Goal: Transaction & Acquisition: Purchase product/service

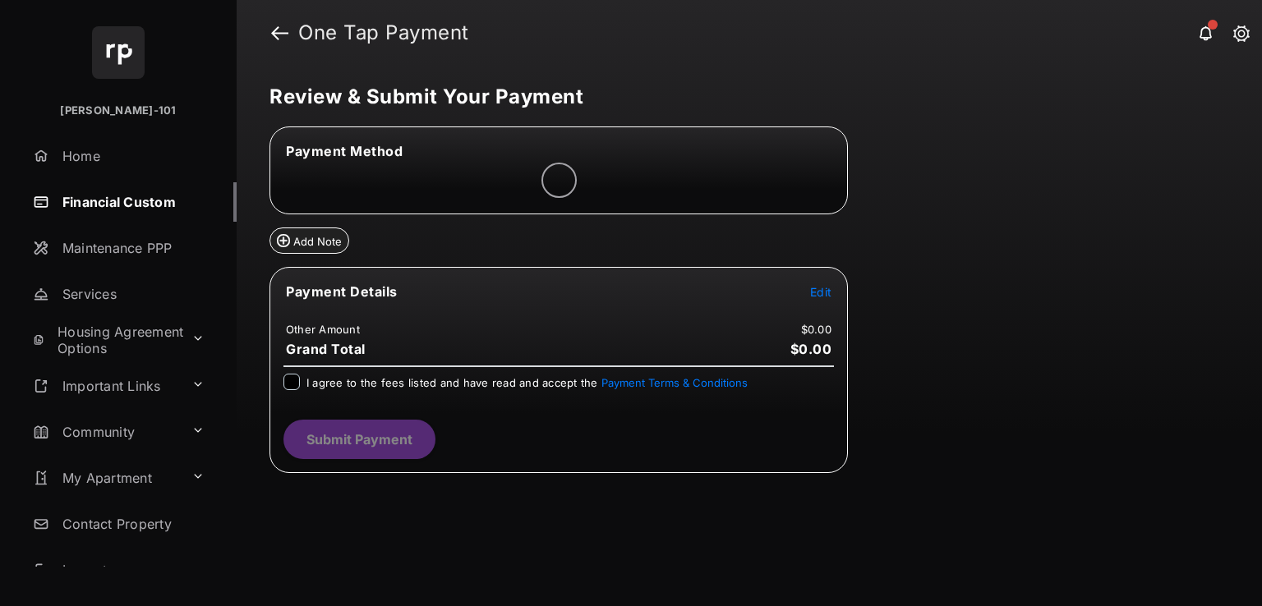
click at [825, 290] on span "Edit" at bounding box center [820, 292] width 21 height 14
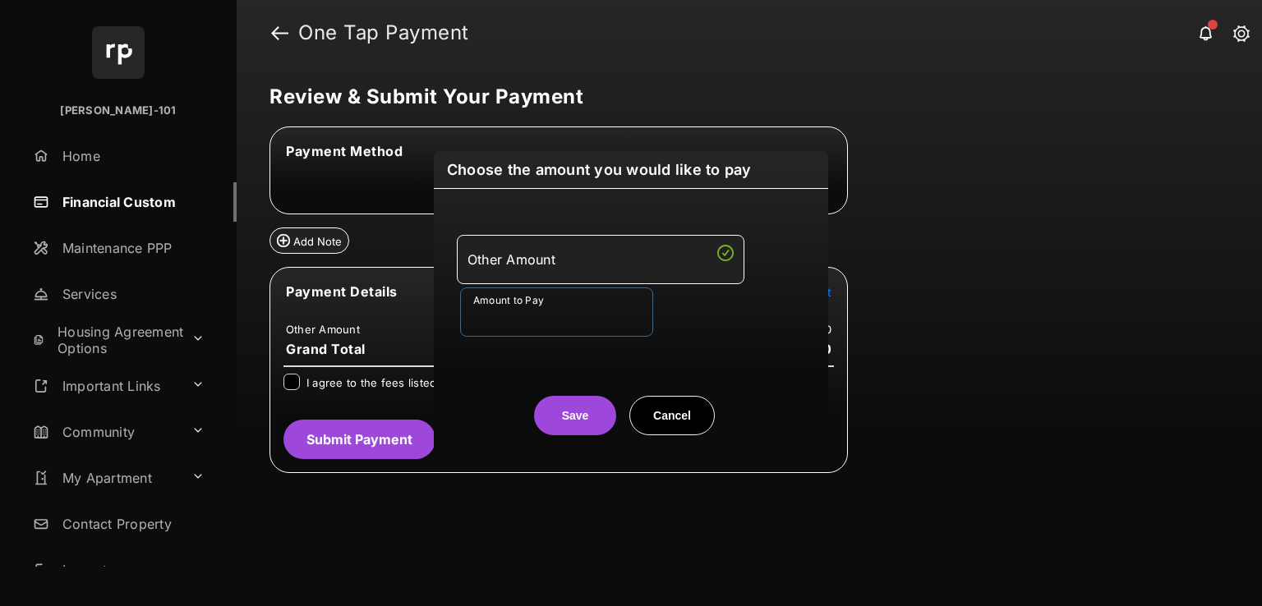
click at [575, 323] on input "Amount to Pay" at bounding box center [556, 312] width 193 height 49
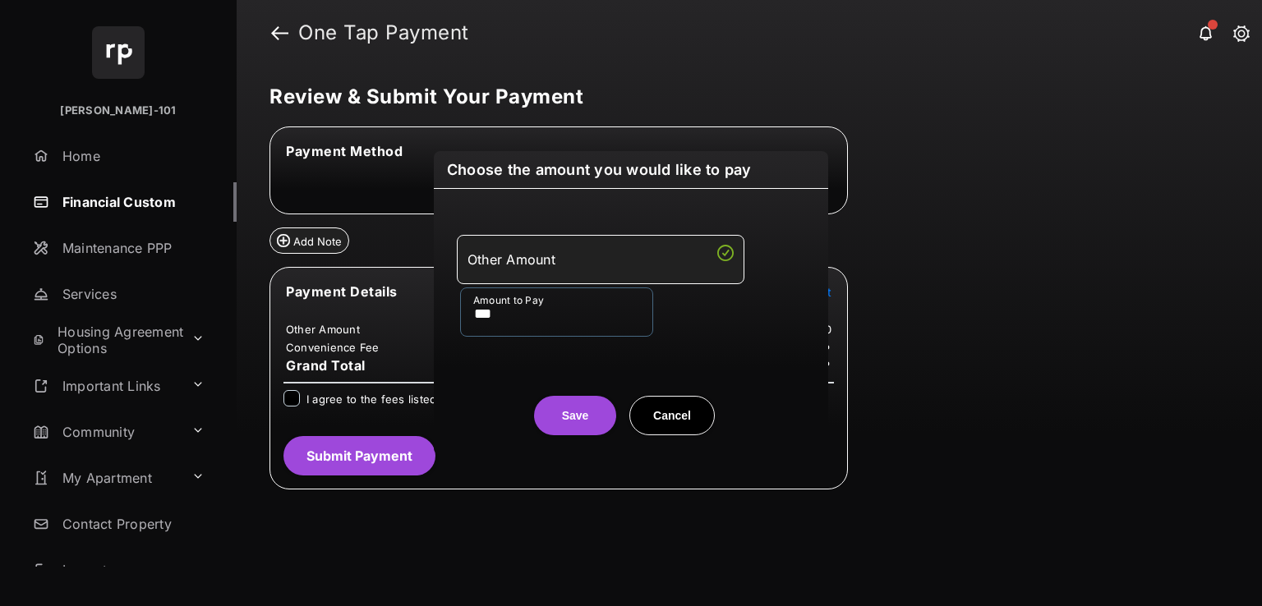
type input "***"
click at [519, 376] on div "Save Cancel" at bounding box center [631, 399] width 394 height 72
click at [570, 399] on button "Save" at bounding box center [575, 415] width 82 height 39
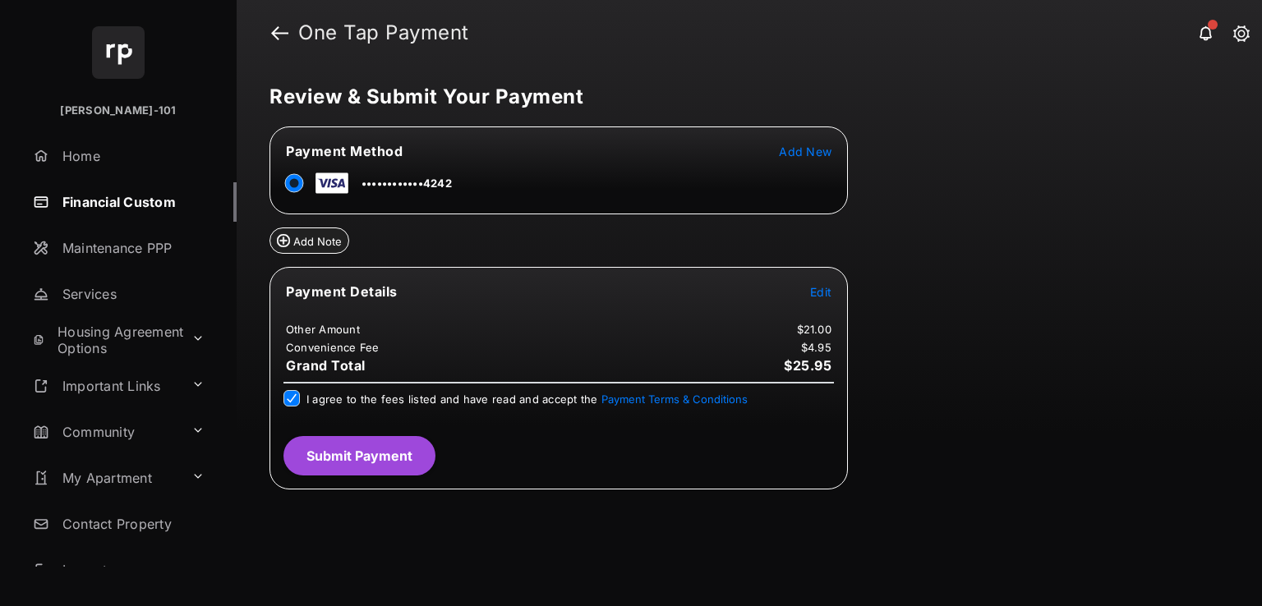
click at [343, 454] on button "Submit Payment" at bounding box center [359, 455] width 152 height 39
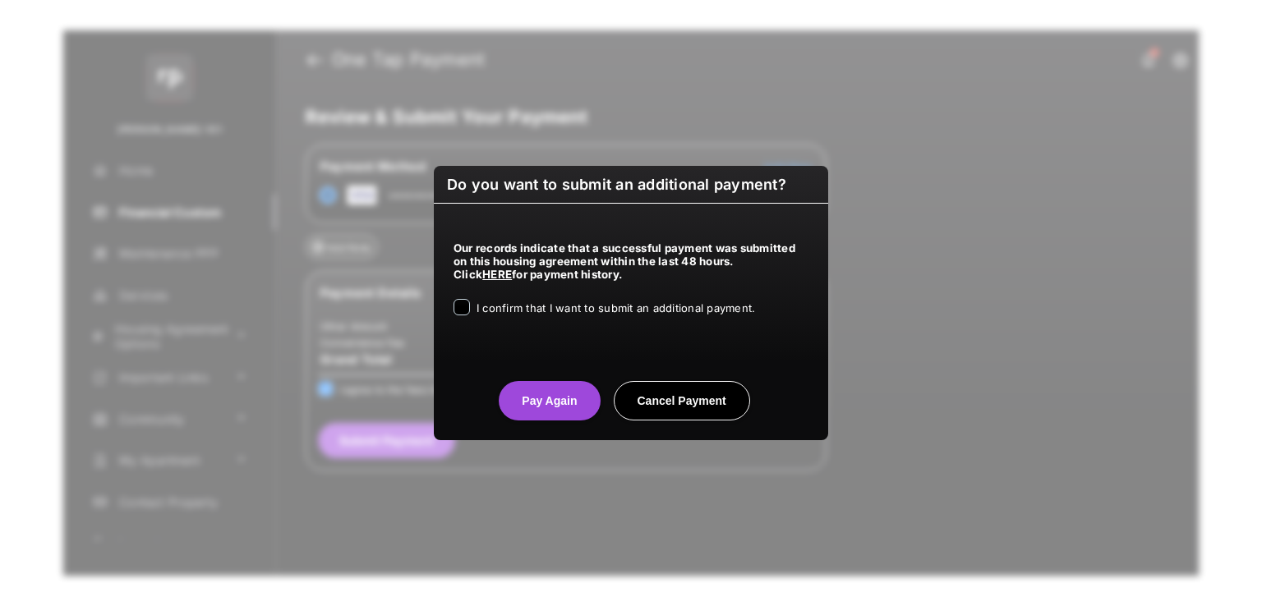
click at [632, 311] on span "I confirm that I want to submit an additional payment." at bounding box center [616, 308] width 279 height 13
click at [523, 386] on button "Pay Again" at bounding box center [549, 400] width 101 height 39
